Goal: Task Accomplishment & Management: Complete application form

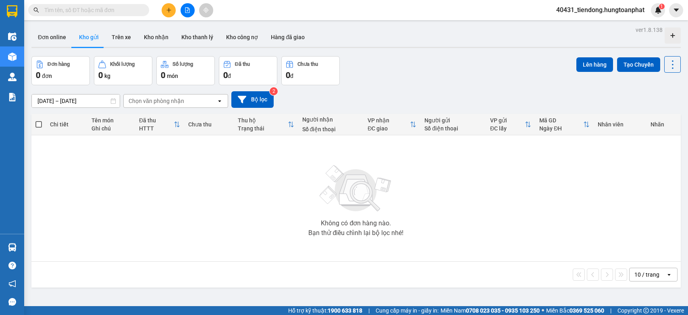
click at [109, 11] on input "text" at bounding box center [91, 10] width 95 height 9
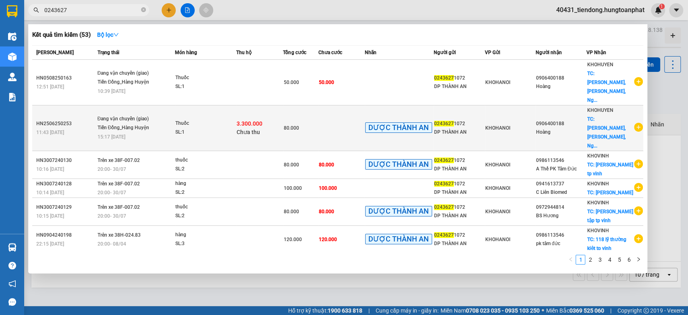
type input "0243627"
click at [602, 116] on span "TC: [PERSON_NAME], [PERSON_NAME], Ng..." at bounding box center [606, 132] width 39 height 32
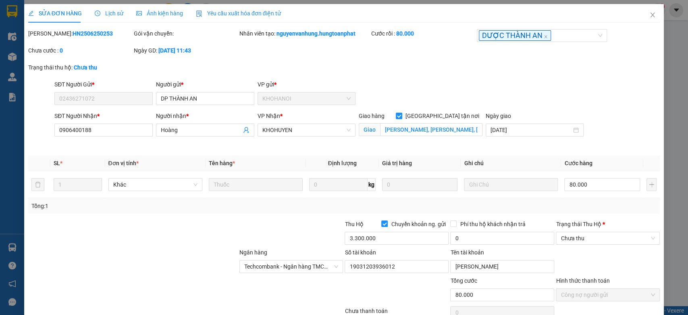
type input "02436271072"
type input "DP THÀNH AN"
type input "0906400188"
type input "Hoàng"
checkbox input "true"
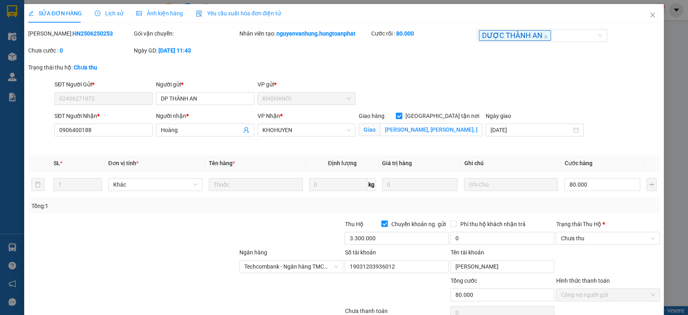
type input "[PERSON_NAME], [PERSON_NAME], [GEOGRAPHIC_DATA]"
type input "80.000"
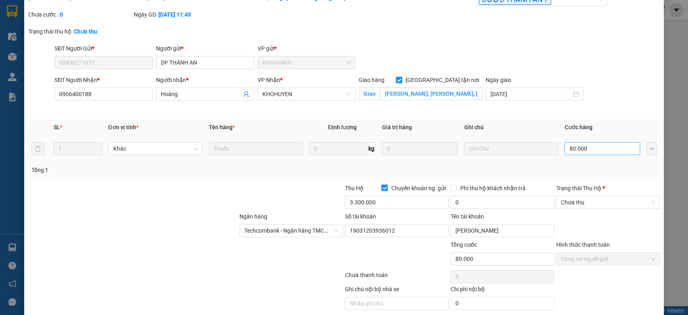
scroll to position [65, 0]
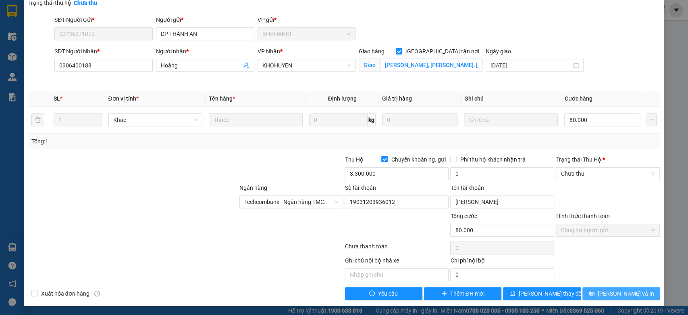
click at [619, 289] on span "[PERSON_NAME] và In" at bounding box center [626, 293] width 56 height 9
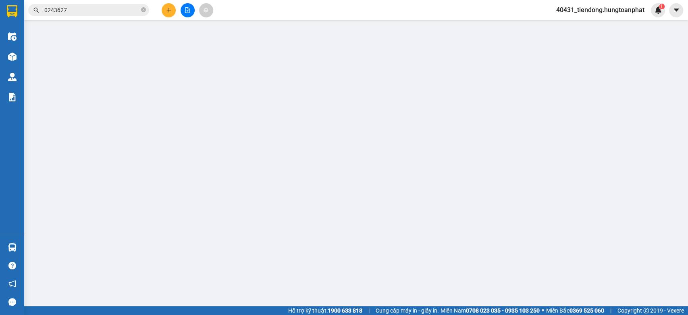
type input "02436271072"
type input "DP THÀNH AN"
type input "0906400188"
type input "Hoàng"
checkbox input "true"
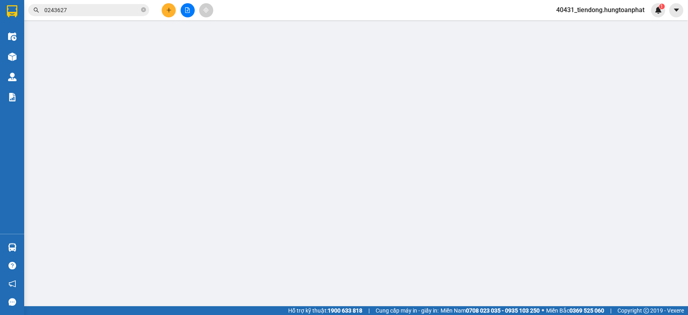
type input "[PERSON_NAME], [PERSON_NAME], [GEOGRAPHIC_DATA]"
type input "80.000"
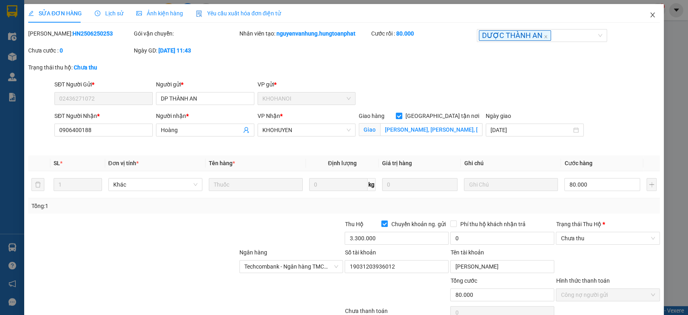
click at [650, 15] on icon "close" at bounding box center [653, 15] width 6 height 6
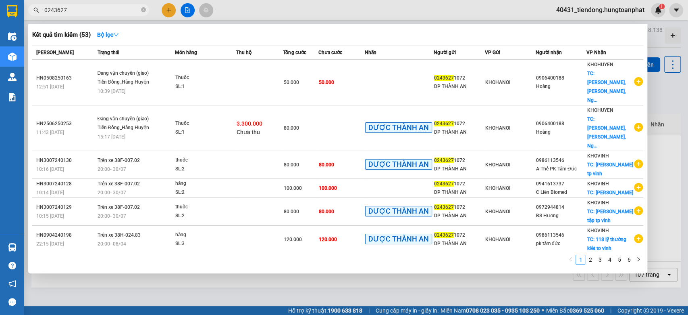
click at [110, 8] on input "0243627" at bounding box center [91, 10] width 95 height 9
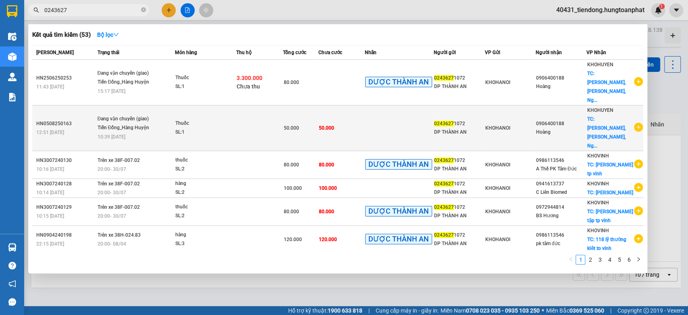
click at [615, 106] on div "KHOHUYEN TC: [PERSON_NAME], [PERSON_NAME]..." at bounding box center [610, 128] width 46 height 44
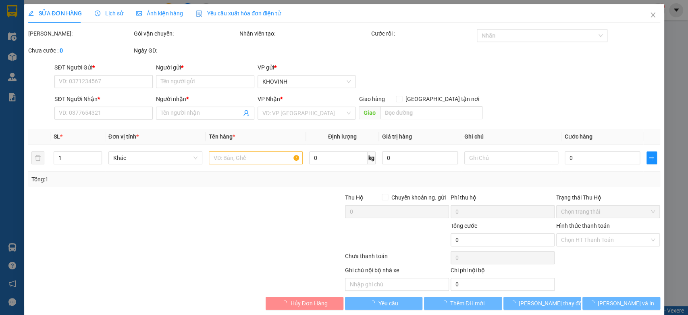
type input "02436271072"
type input "DP THÀNH AN"
type input "0906400188"
type input "Hoàng"
checkbox input "true"
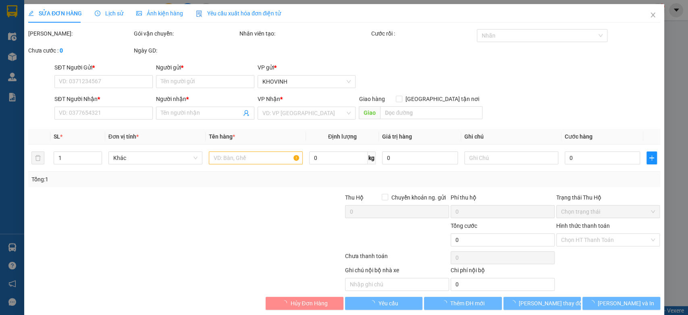
type input "[PERSON_NAME], [PERSON_NAME], [GEOGRAPHIC_DATA]"
checkbox input "true"
type input "50.000"
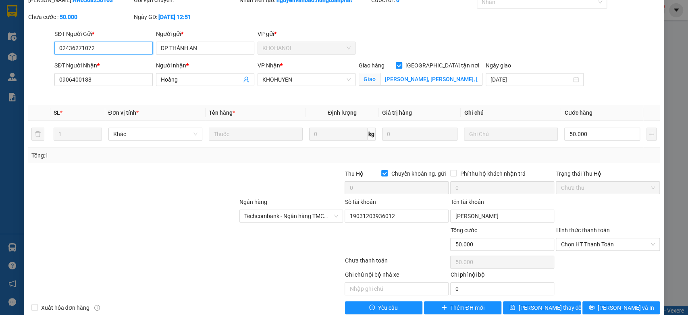
scroll to position [48, 0]
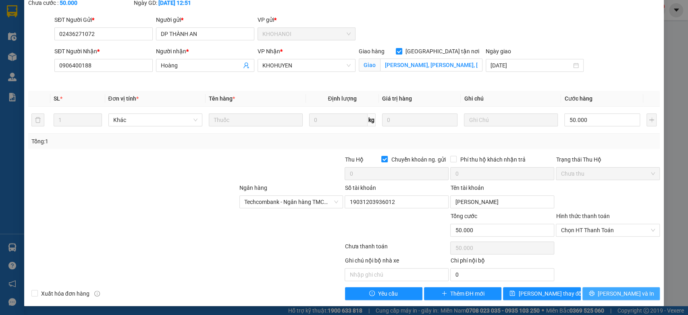
click at [614, 290] on span "[PERSON_NAME] và In" at bounding box center [626, 293] width 56 height 9
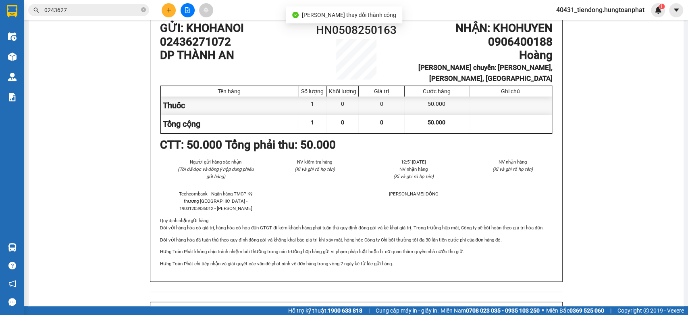
scroll to position [54, 0]
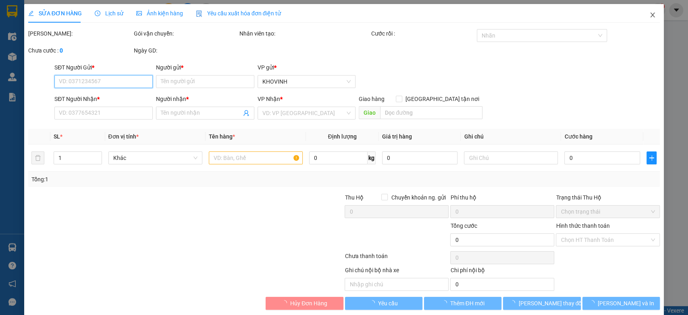
type input "02436271072"
type input "DP THÀNH AN"
type input "0906400188"
type input "Hoàng"
checkbox input "true"
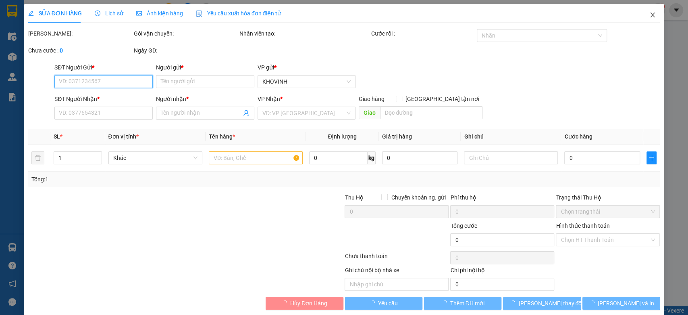
type input "[PERSON_NAME], [PERSON_NAME], [GEOGRAPHIC_DATA]"
checkbox input "true"
type input "50.000"
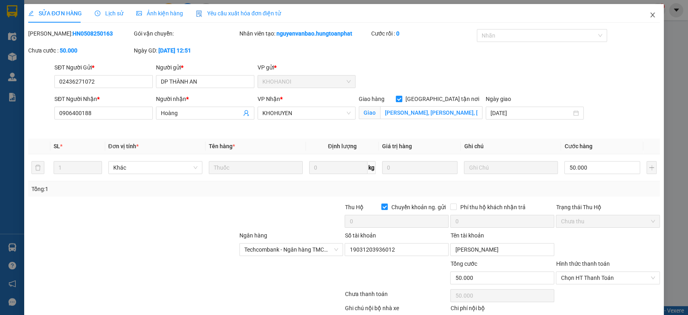
click at [650, 17] on icon "close" at bounding box center [653, 15] width 6 height 6
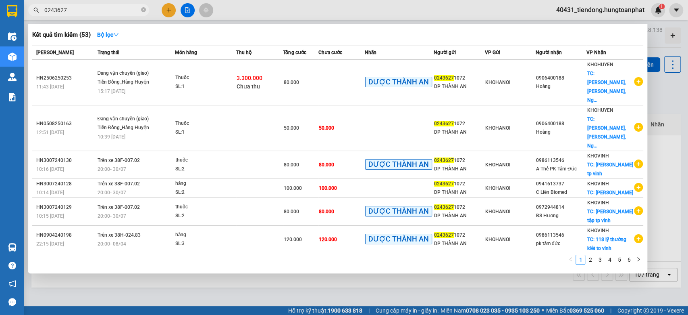
click at [95, 8] on input "0243627" at bounding box center [91, 10] width 95 height 9
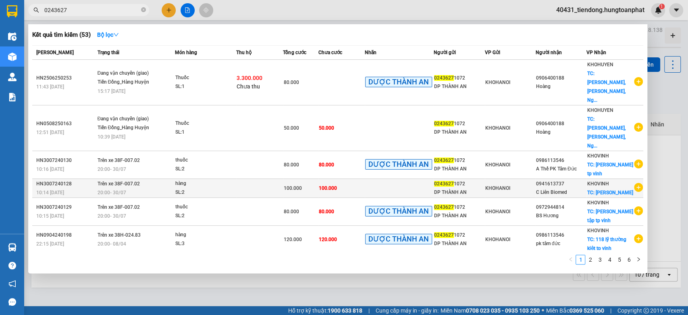
click at [609, 190] on span "TC: [PERSON_NAME]" at bounding box center [610, 193] width 46 height 6
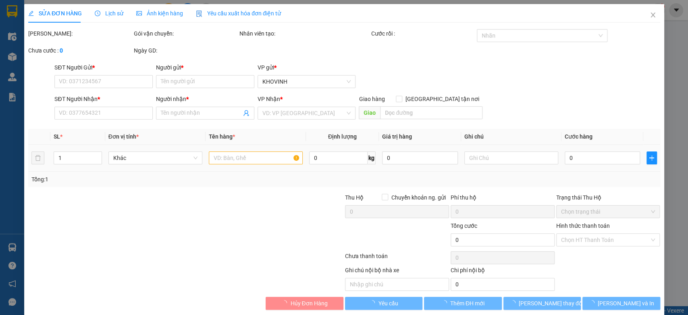
type input "02436271072"
type input "DP THÀNH AN"
type input "0941613737"
type input "C Liên Biomed"
checkbox input "true"
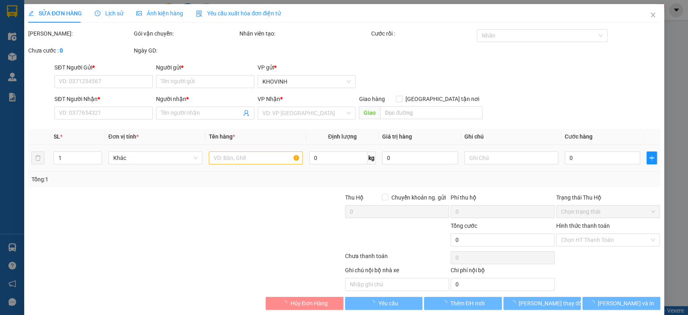
type input "[PERSON_NAME]"
type input "100.000"
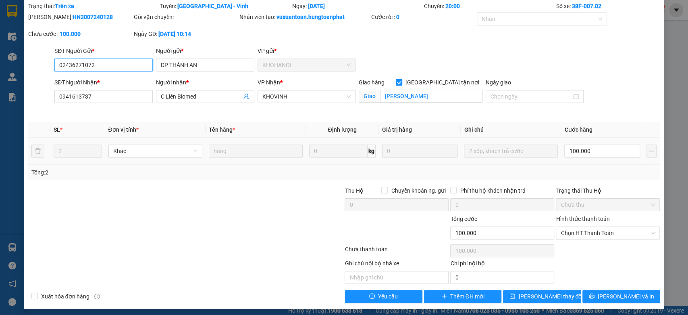
scroll to position [30, 0]
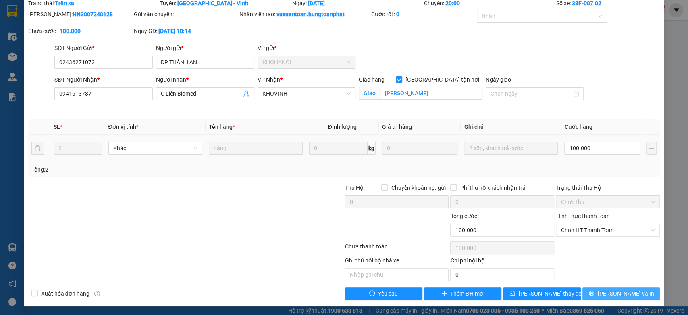
click at [604, 292] on button "[PERSON_NAME] và In" at bounding box center [621, 293] width 77 height 13
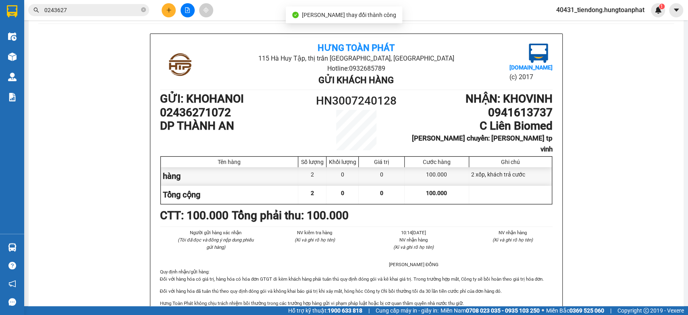
scroll to position [54, 0]
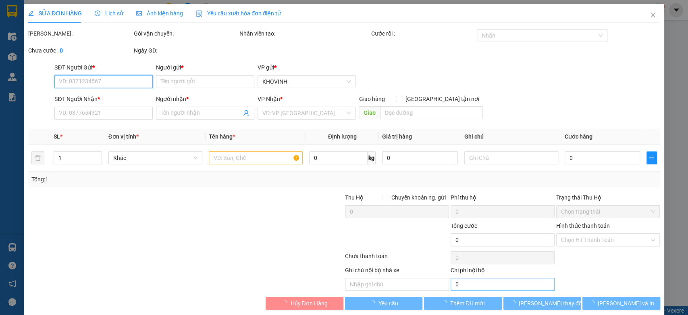
type input "02436271072"
type input "DP THÀNH AN"
type input "0941613737"
type input "C Liên Biomed"
checkbox input "true"
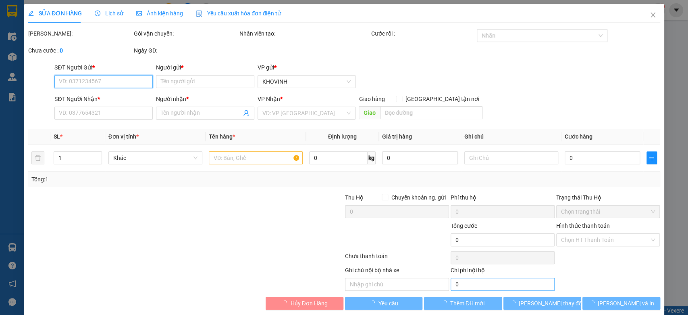
type input "[PERSON_NAME]"
type input "100.000"
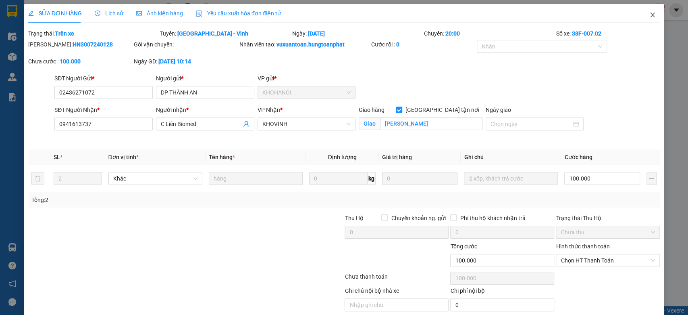
click at [646, 10] on span "Close" at bounding box center [653, 15] width 23 height 23
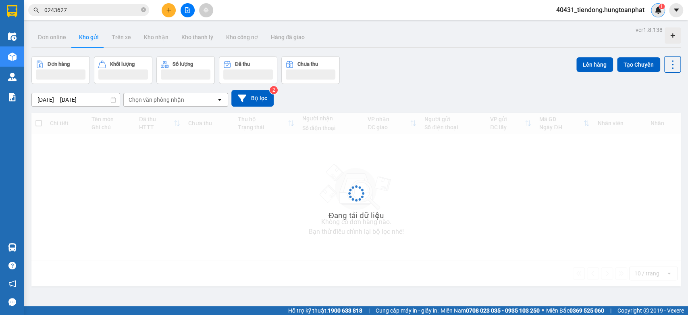
click at [662, 8] on span "1" at bounding box center [662, 7] width 3 height 6
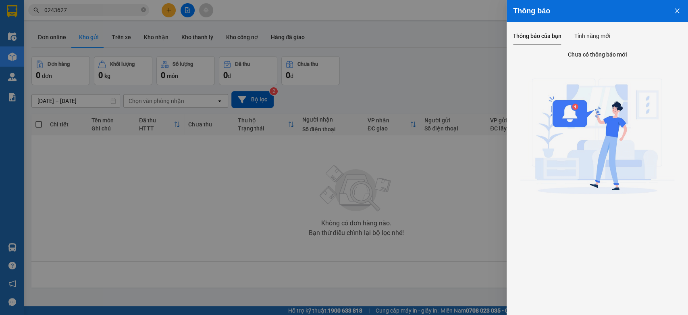
click at [681, 10] on button "Close" at bounding box center [678, 10] width 22 height 21
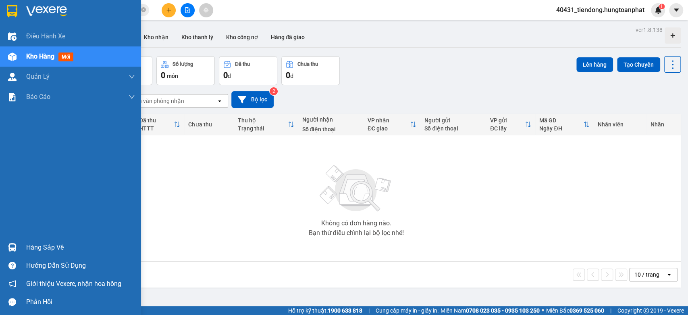
click at [16, 246] on div at bounding box center [12, 247] width 14 height 14
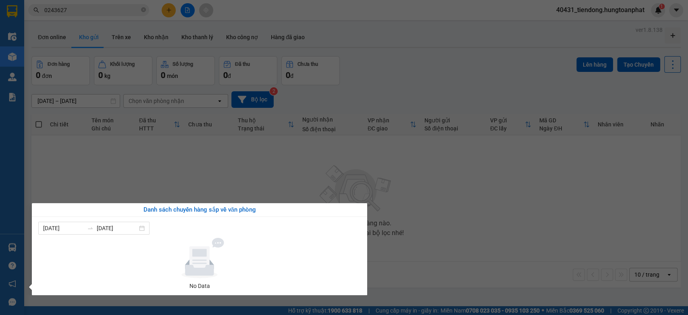
click at [404, 72] on section "Kết quả tìm kiếm ( 53 ) Bộ lọc Mã ĐH Trạng thái Món hàng Thu hộ Tổng cước Chưa …" at bounding box center [344, 157] width 688 height 315
